Goal: Information Seeking & Learning: Learn about a topic

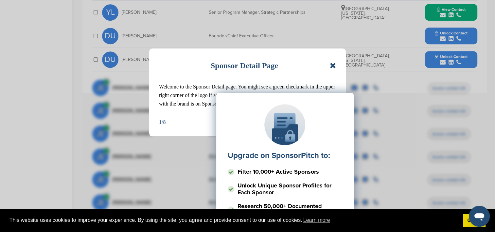
scroll to position [311, 0]
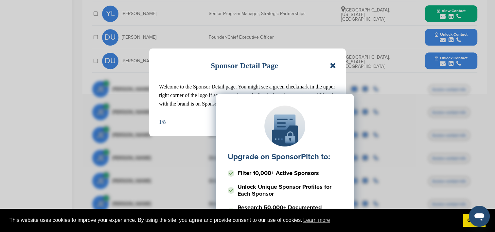
click at [330, 66] on icon at bounding box center [333, 65] width 6 height 8
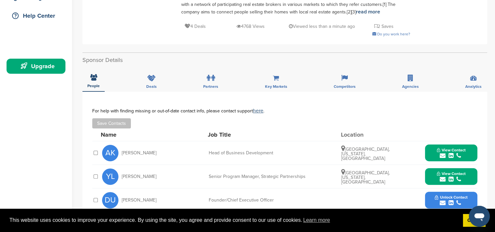
scroll to position [0, 0]
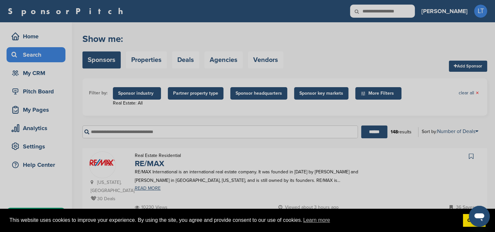
click at [257, 148] on div "Search Page Welcome to the Sponsor Search page. Brands in the database are asso…" at bounding box center [247, 116] width 495 height 232
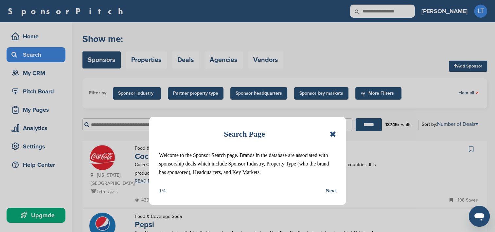
click at [331, 133] on icon at bounding box center [333, 134] width 6 height 8
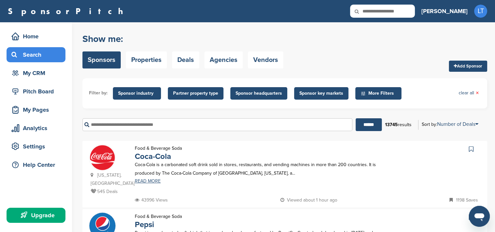
click at [150, 123] on input "text" at bounding box center [217, 124] width 270 height 13
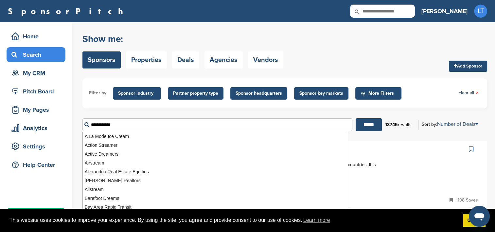
type input "**********"
click at [355, 118] on input "******" at bounding box center [368, 124] width 26 height 13
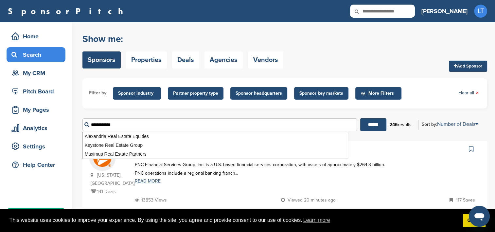
click at [360, 118] on input "******" at bounding box center [373, 124] width 26 height 13
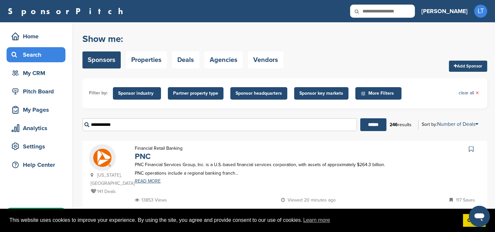
click at [150, 110] on form "Filter by: Sponsor industry Sponsor Industry × Apparel, Clothing, & Fashion Acc…" at bounding box center [284, 107] width 404 height 58
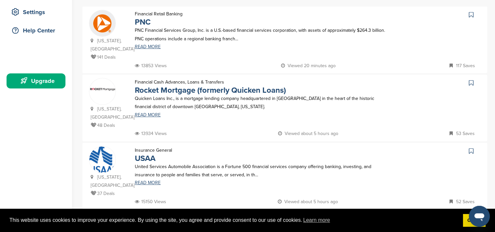
scroll to position [134, 0]
click at [169, 90] on link "Rocket Mortgage (formerly Quicken Loans)" at bounding box center [210, 89] width 151 height 9
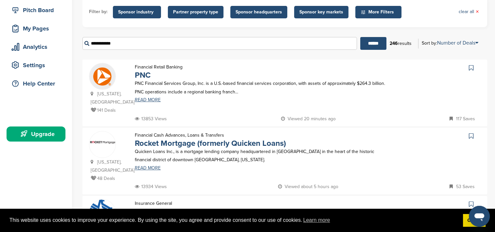
scroll to position [80, 0]
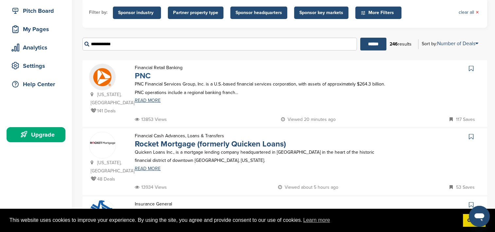
click at [144, 77] on link "PNC" at bounding box center [143, 75] width 16 height 9
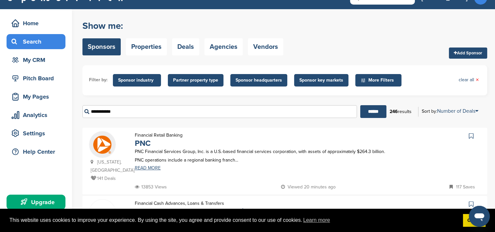
scroll to position [13, 0]
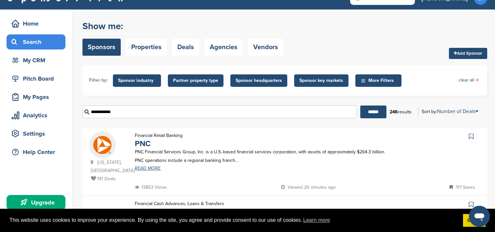
click at [104, 55] on link "Sponsors" at bounding box center [101, 47] width 38 height 17
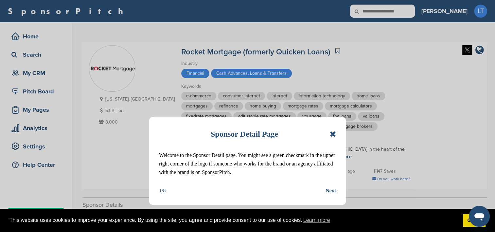
click at [332, 132] on icon at bounding box center [333, 134] width 6 height 8
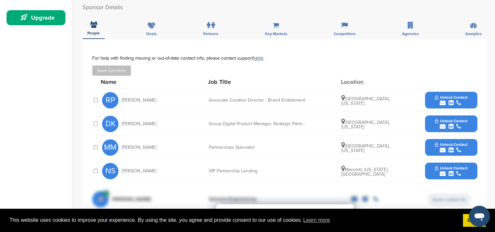
scroll to position [198, 0]
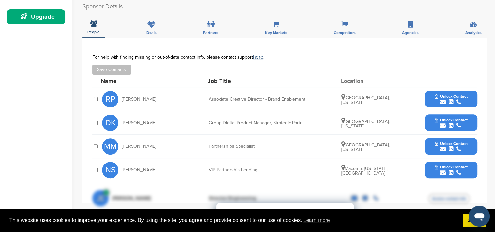
click at [442, 99] on icon "submit" at bounding box center [442, 102] width 6 height 6
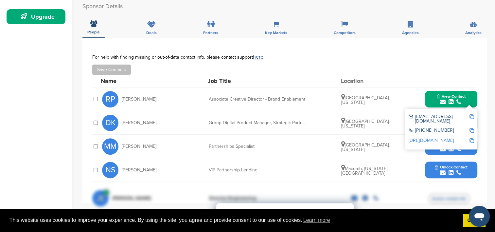
click at [472, 115] on img at bounding box center [471, 116] width 5 height 5
click at [472, 116] on img at bounding box center [471, 116] width 5 height 5
click at [381, 120] on div "Detroit, Michigan" at bounding box center [365, 122] width 49 height 11
click at [395, 59] on div "For help with finding missing or out-of-date contact info, please contact suppo…" at bounding box center [284, 64] width 385 height 20
click at [56, 161] on div "Home Search My CRM Pitch Board My Pages Analytics Settings Help Center Upgrade" at bounding box center [36, 150] width 72 height 653
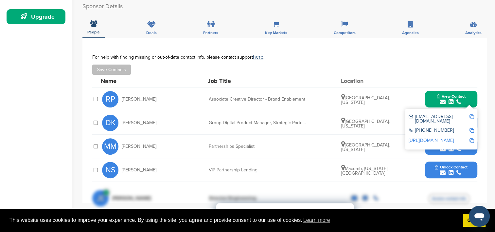
click at [472, 115] on img at bounding box center [471, 116] width 5 height 5
click at [479, 95] on div "**********" at bounding box center [284, 120] width 404 height 165
click at [379, 109] on div "RP Rudolph Pokorny Associate Creative Director - Brand Enablement Rochester, Mi…" at bounding box center [289, 98] width 375 height 23
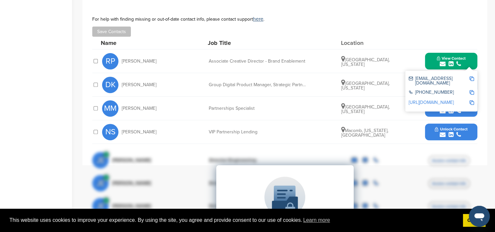
scroll to position [235, 0]
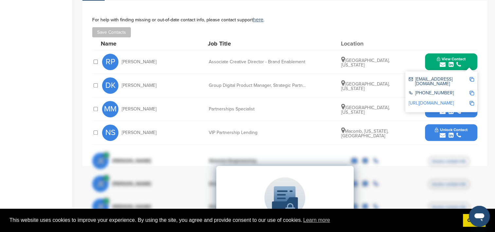
click at [445, 133] on icon "submit" at bounding box center [442, 135] width 6 height 6
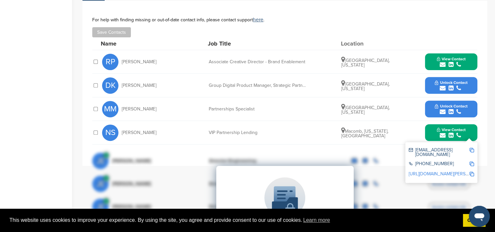
click at [442, 86] on icon "submit" at bounding box center [442, 88] width 6 height 6
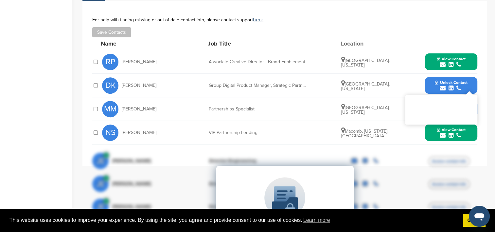
click at [405, 74] on div "DK Dixon Kane Group Digital Product Manager, Strategic Partnerships Detroit, Mi…" at bounding box center [289, 85] width 375 height 23
click at [445, 88] on icon "submit" at bounding box center [442, 88] width 6 height 6
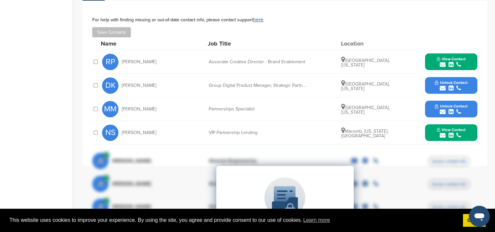
click at [445, 88] on icon "submit" at bounding box center [442, 88] width 6 height 6
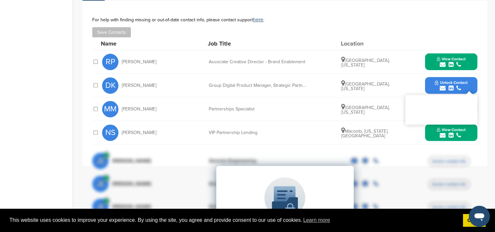
click at [445, 88] on icon "submit" at bounding box center [442, 88] width 6 height 6
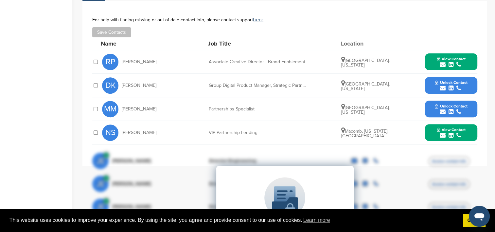
click at [445, 88] on icon "submit" at bounding box center [442, 88] width 6 height 6
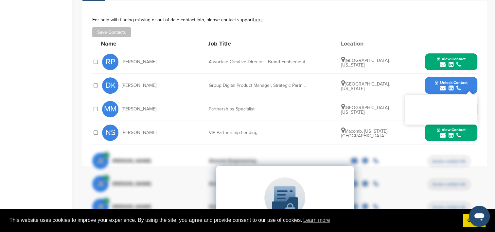
click at [474, 101] on div "You have unlocked the maximum number of profiles this month. Change your subscr…" at bounding box center [441, 109] width 72 height 29
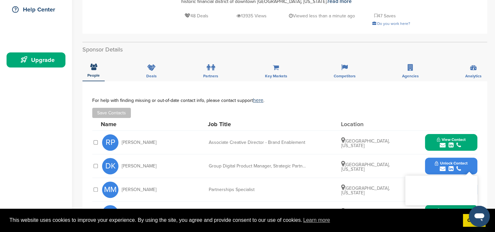
scroll to position [154, 0]
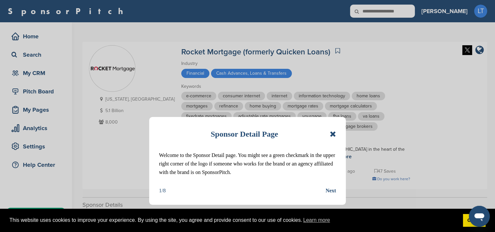
click at [332, 132] on icon at bounding box center [333, 134] width 6 height 8
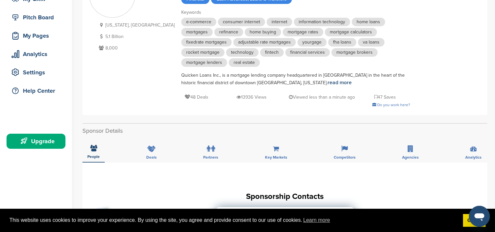
scroll to position [71, 0]
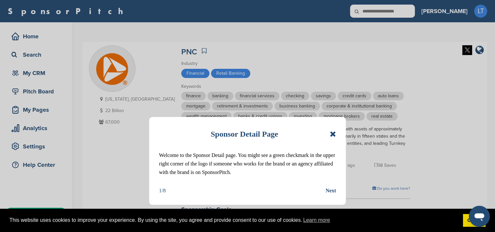
click at [332, 135] on icon at bounding box center [333, 134] width 6 height 8
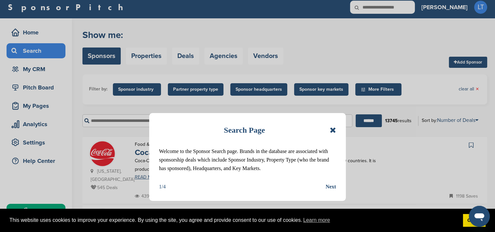
click at [329, 128] on div "Search Page" at bounding box center [247, 130] width 177 height 14
click at [331, 129] on icon at bounding box center [333, 130] width 6 height 8
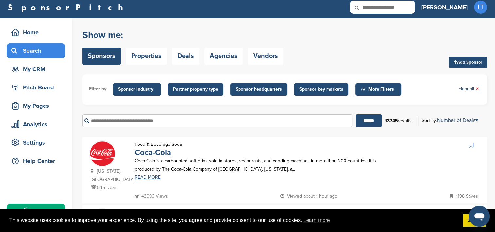
click at [239, 117] on input "text" at bounding box center [217, 120] width 270 height 13
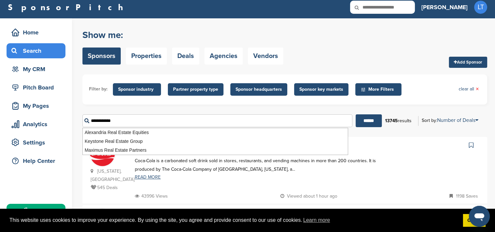
type input "**********"
click at [355, 114] on input "******" at bounding box center [368, 120] width 26 height 13
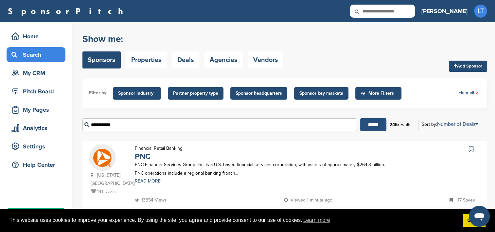
click at [369, 127] on input "******" at bounding box center [373, 124] width 26 height 13
click at [328, 42] on div "Show me: Sponsors Properties Deals Agencies Vendors Add Sponsor" at bounding box center [284, 51] width 404 height 42
